Goal: Information Seeking & Learning: Learn about a topic

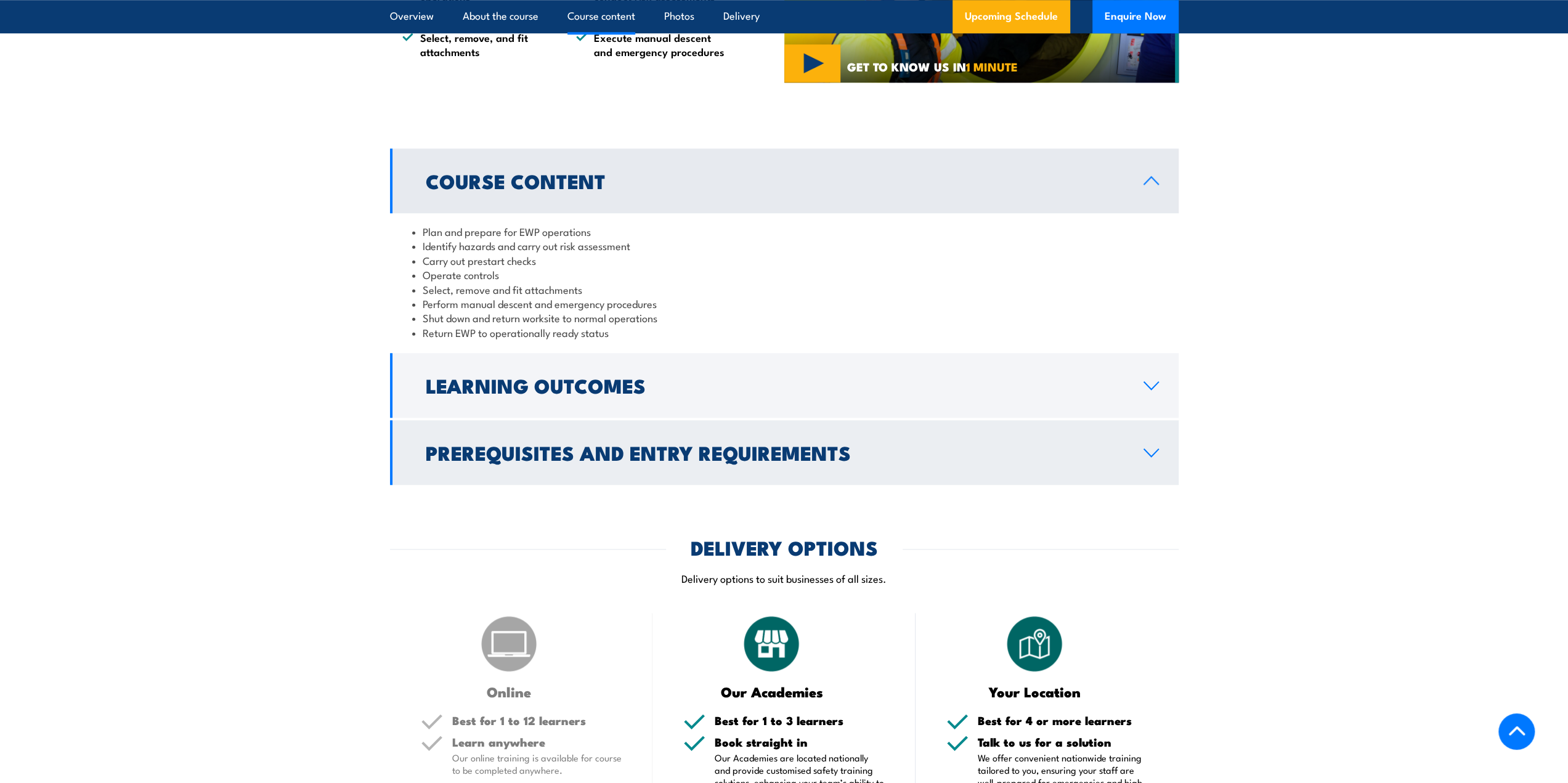
click at [763, 454] on h2 "Prerequisites and Entry Requirements" at bounding box center [774, 452] width 698 height 17
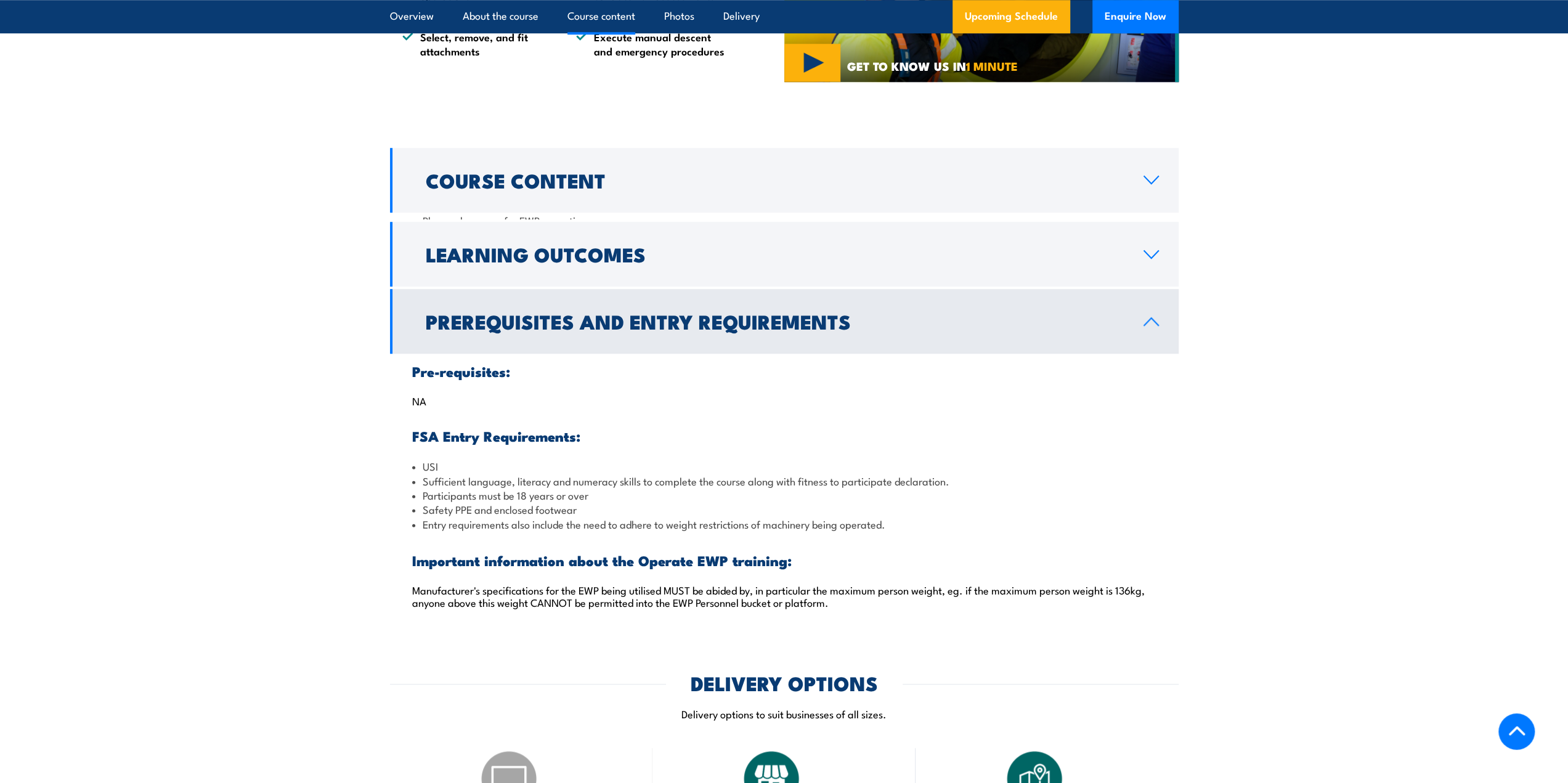
scroll to position [985, 0]
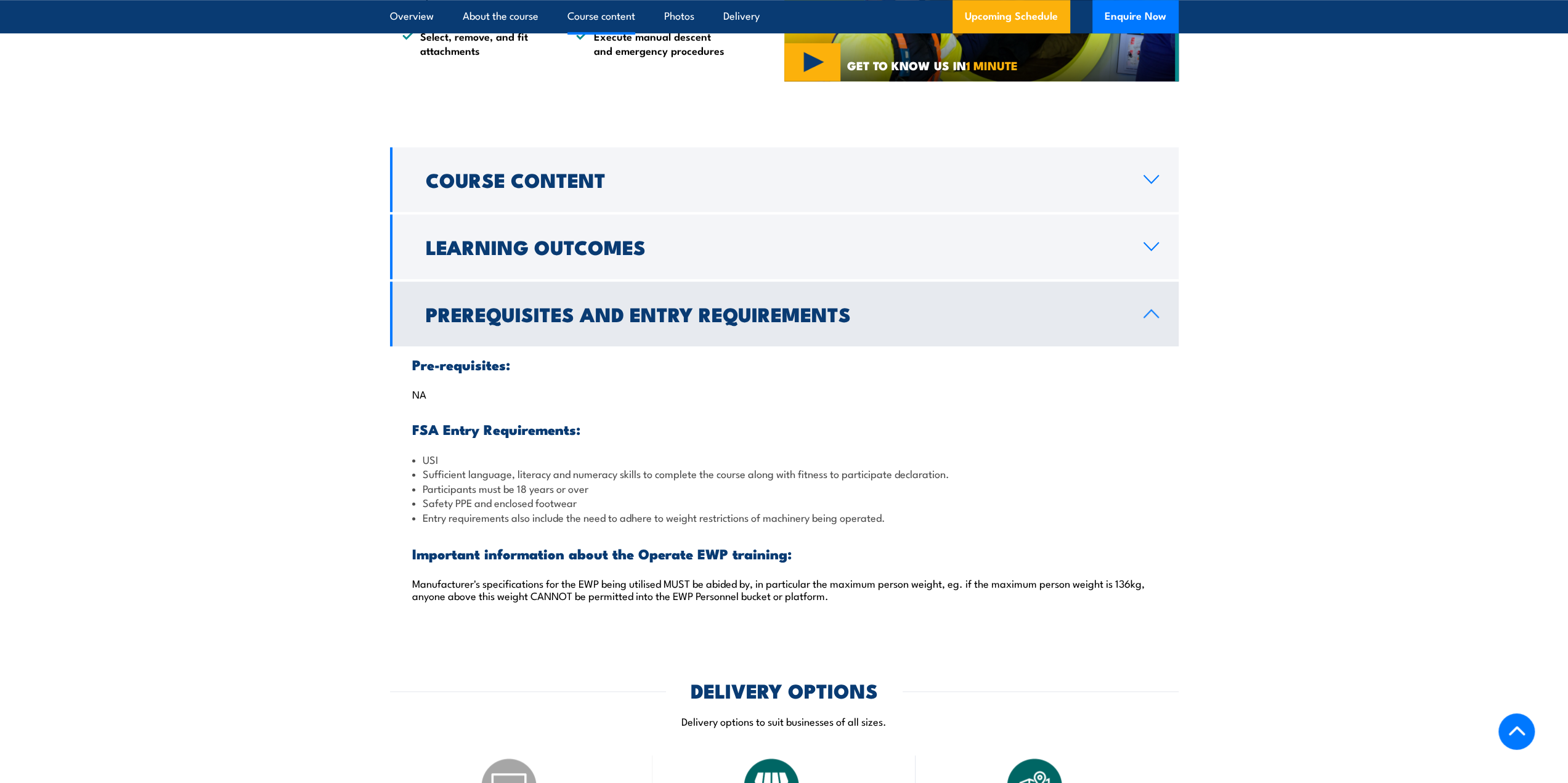
click at [717, 322] on h2 "Prerequisites and Entry Requirements" at bounding box center [774, 313] width 698 height 17
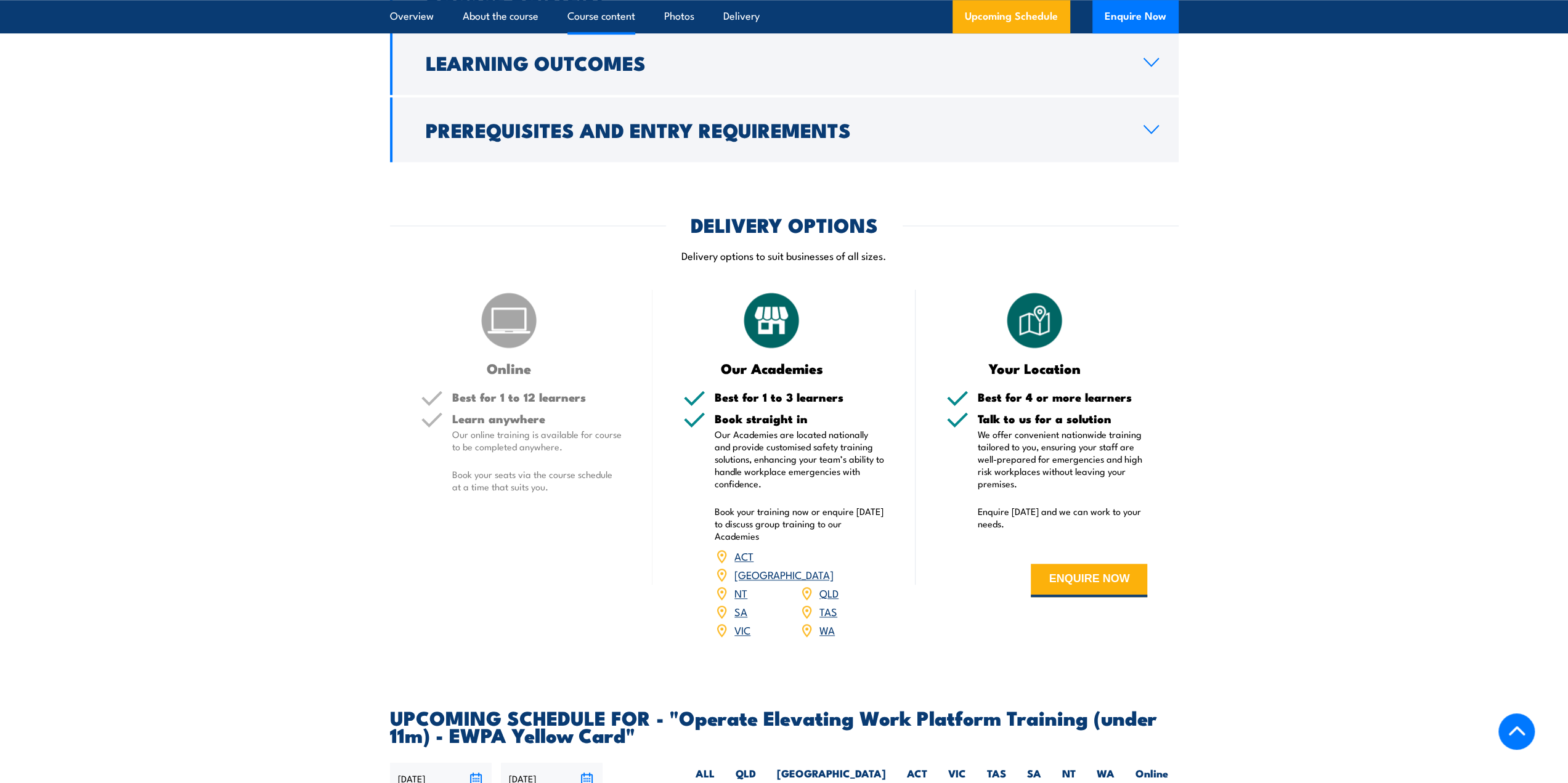
scroll to position [1169, 0]
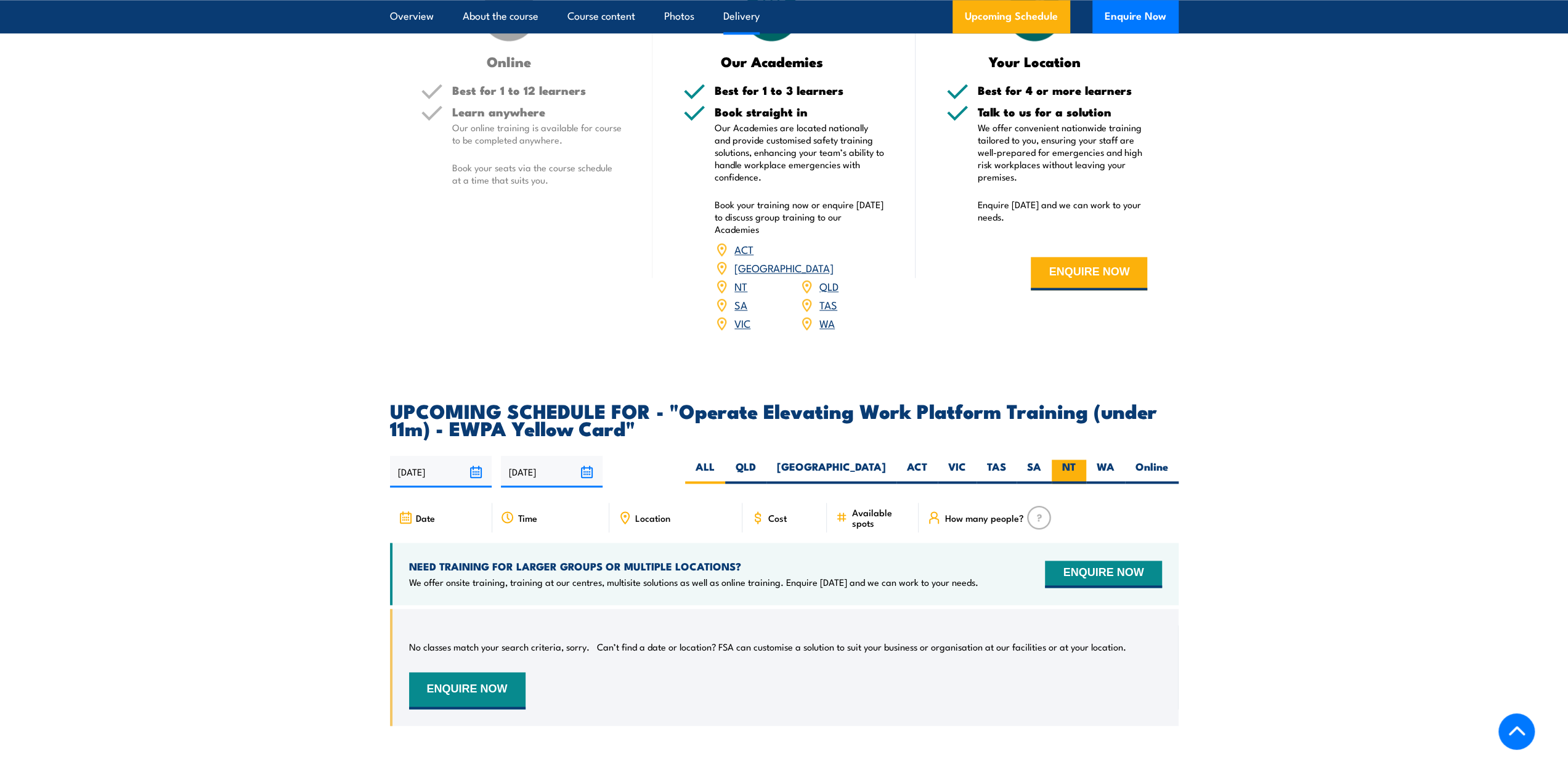
click at [1069, 460] on label "NT" at bounding box center [1069, 472] width 34 height 24
click at [1076, 460] on input "NT" at bounding box center [1079, 463] width 8 height 8
radio input "true"
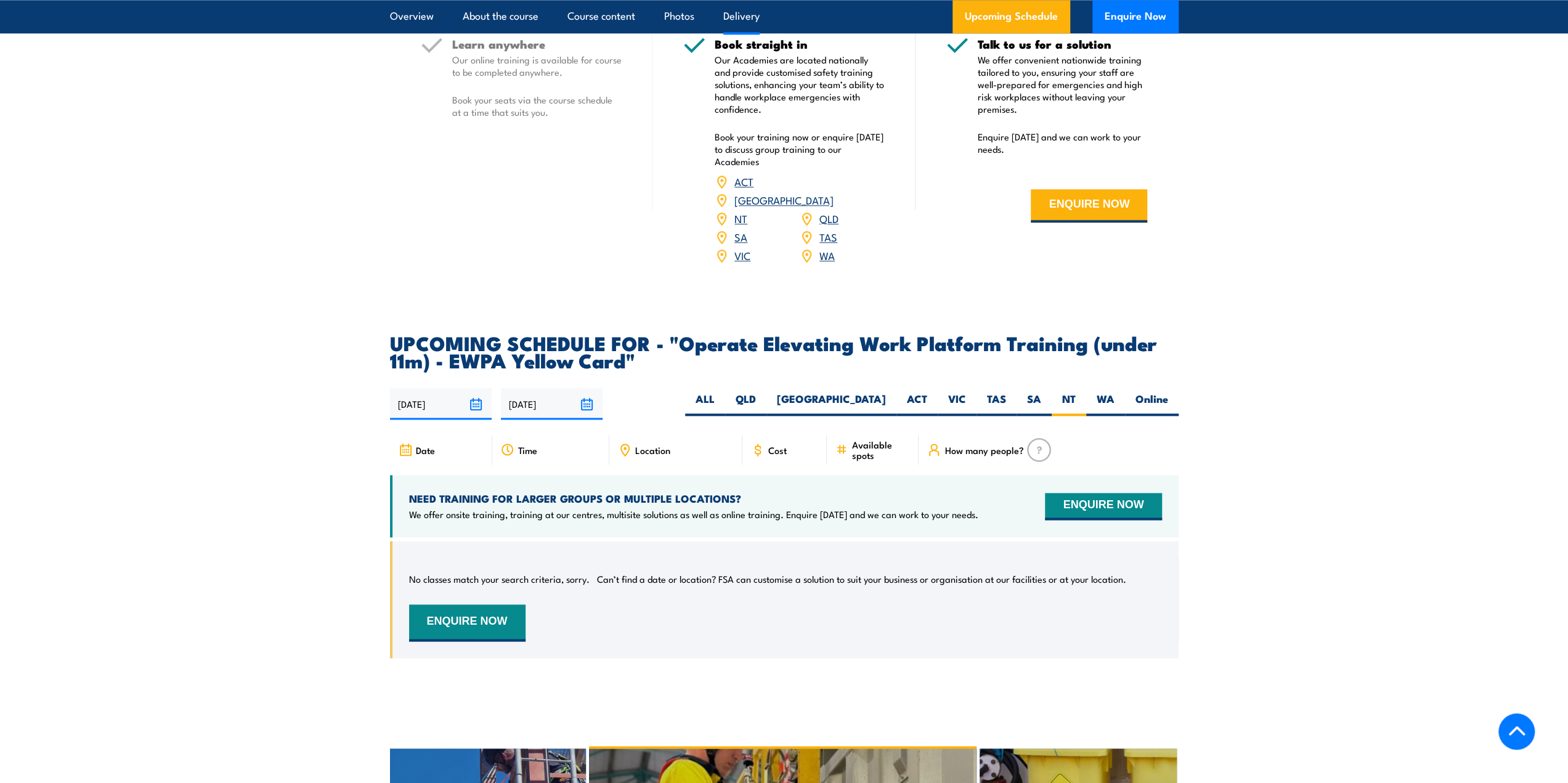
scroll to position [1565, 0]
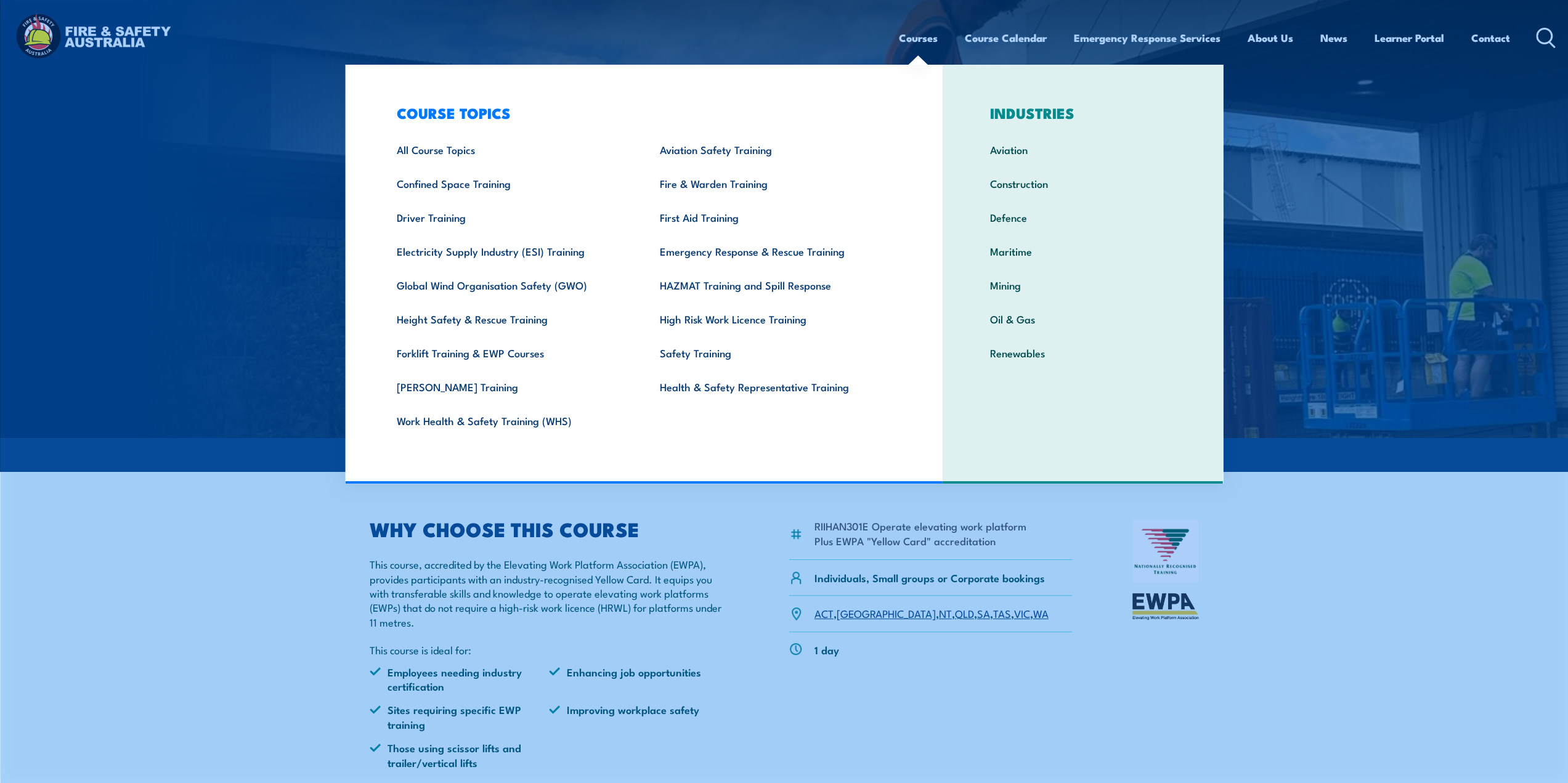
click at [910, 35] on link "Courses" at bounding box center [918, 38] width 39 height 33
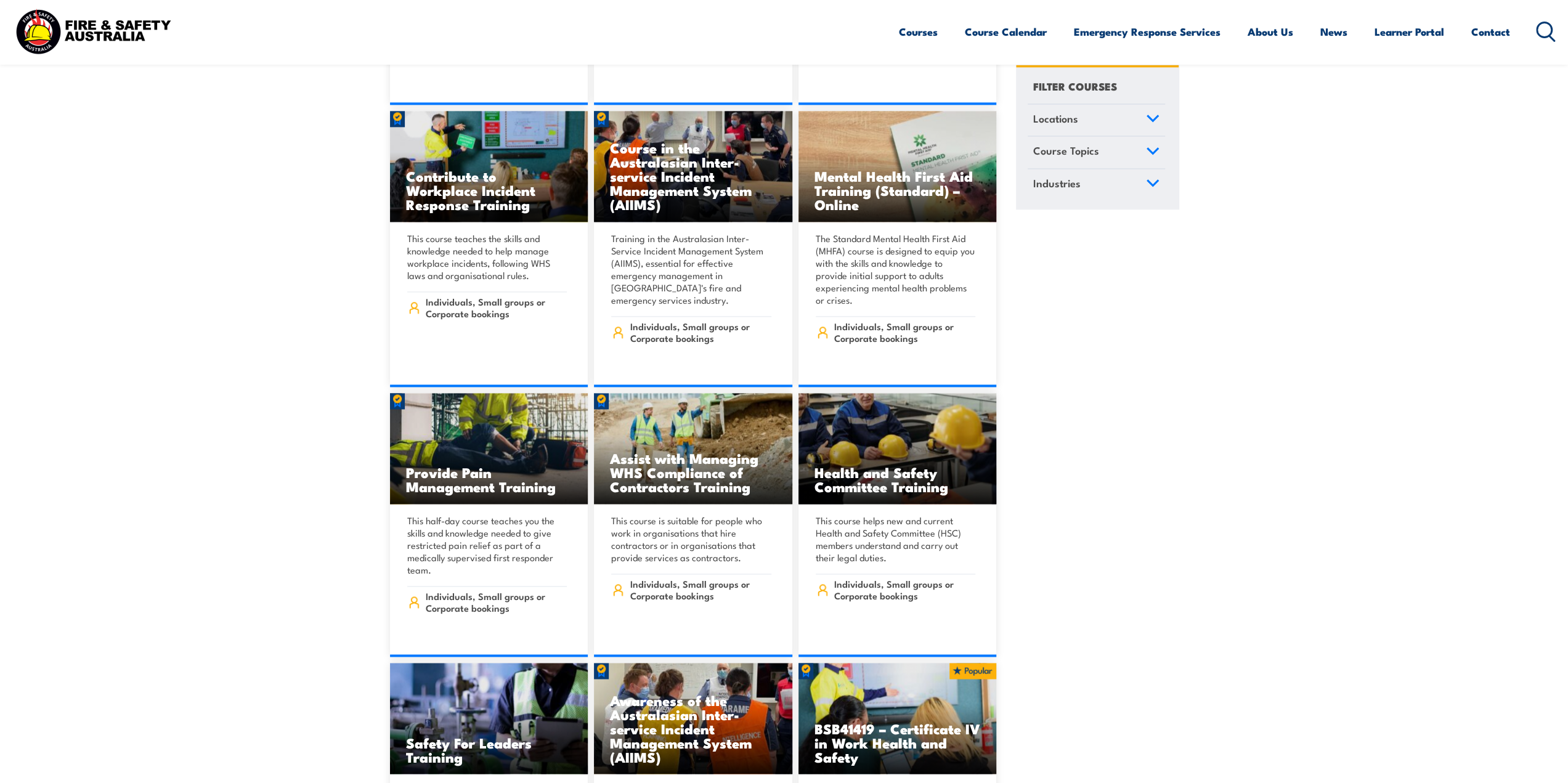
scroll to position [6400, 0]
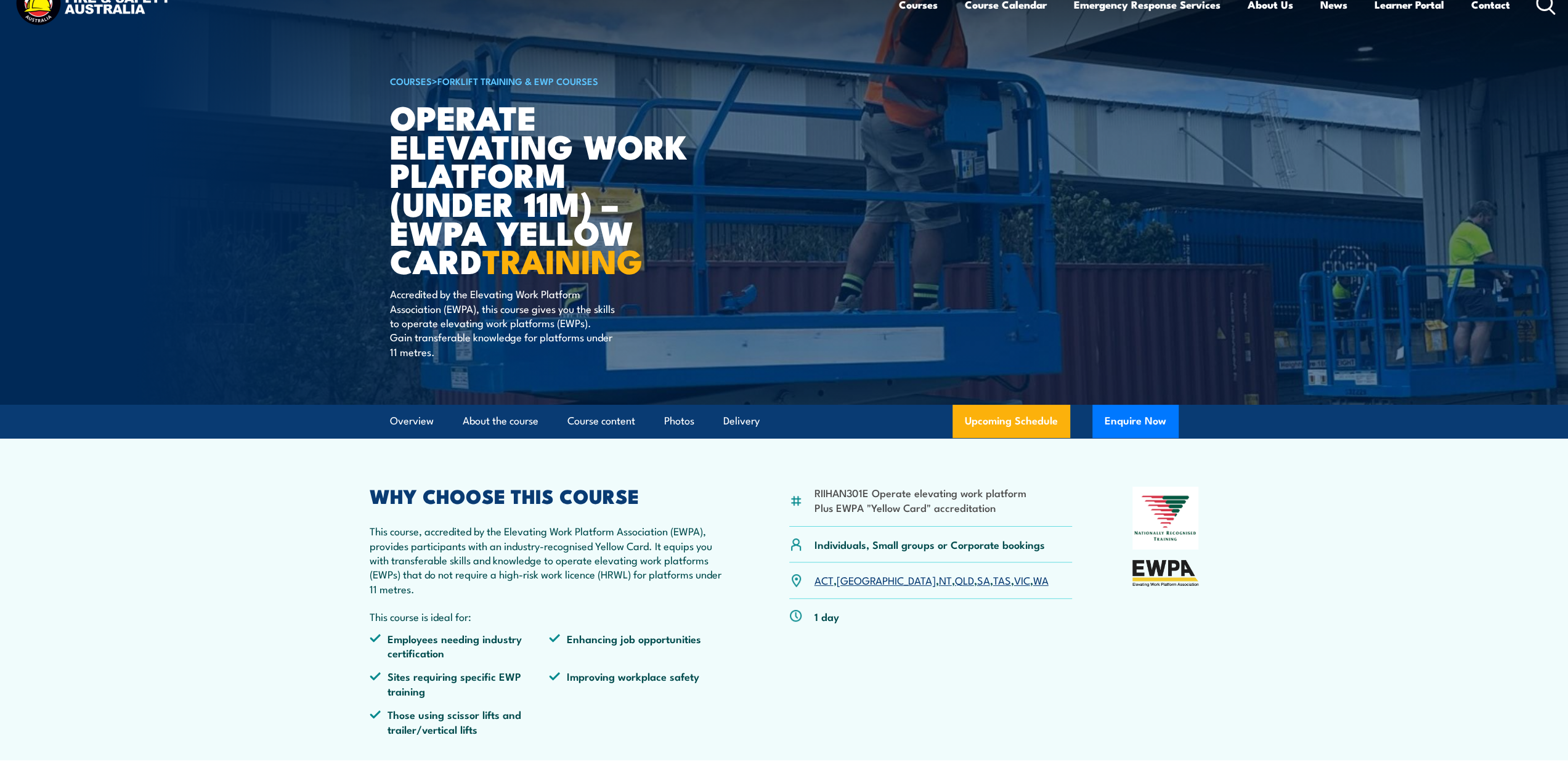
scroll to position [18, 0]
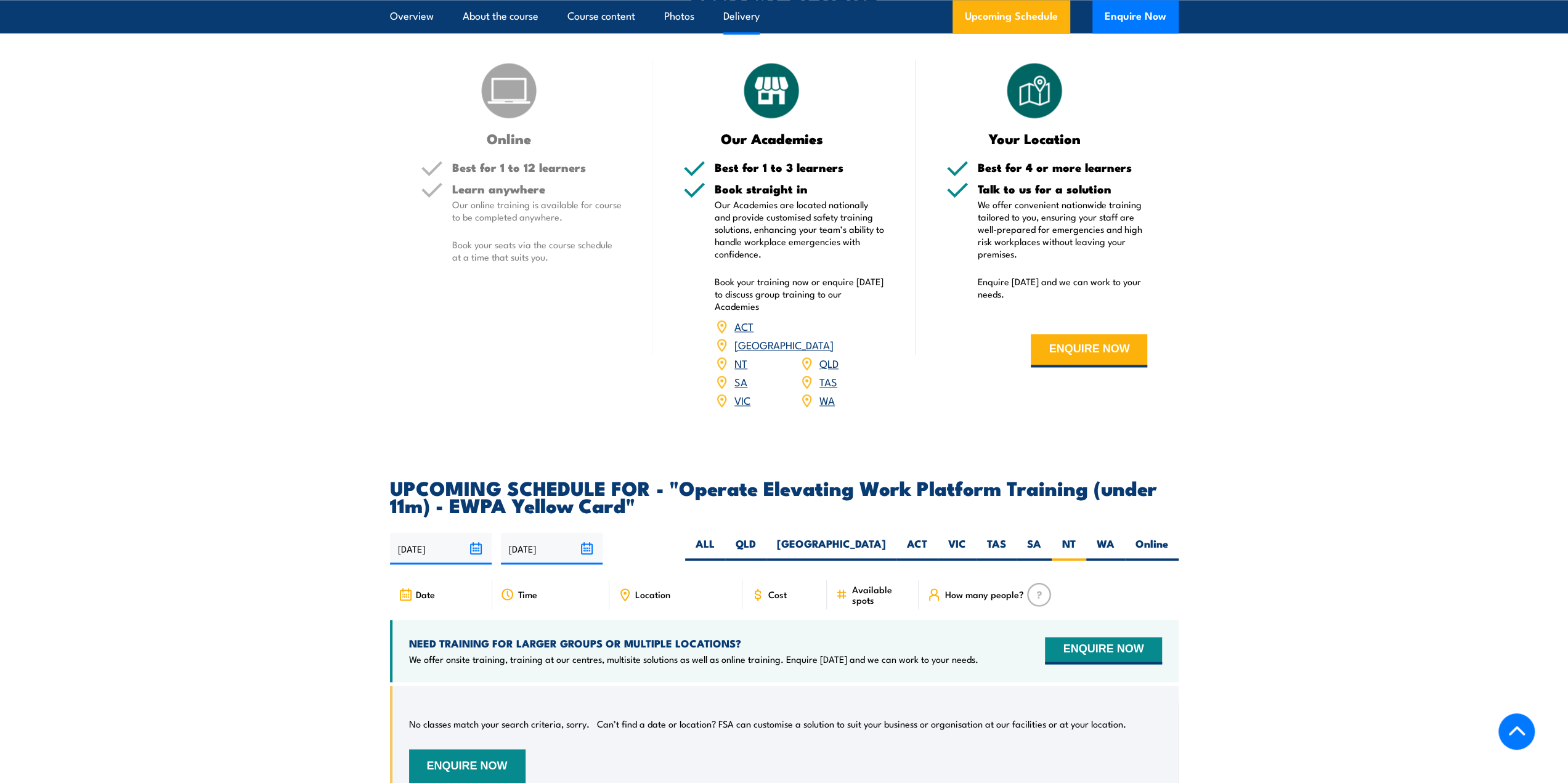
scroll to position [1565, 0]
